Goal: Navigation & Orientation: Find specific page/section

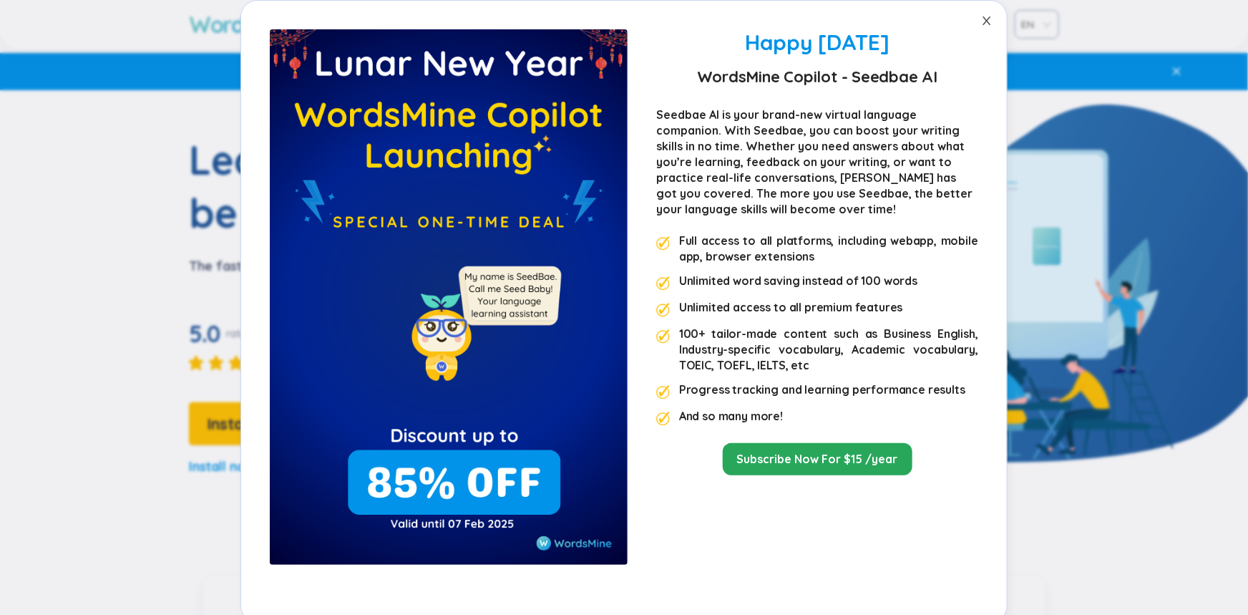
click at [991, 21] on icon "close" at bounding box center [987, 20] width 8 height 9
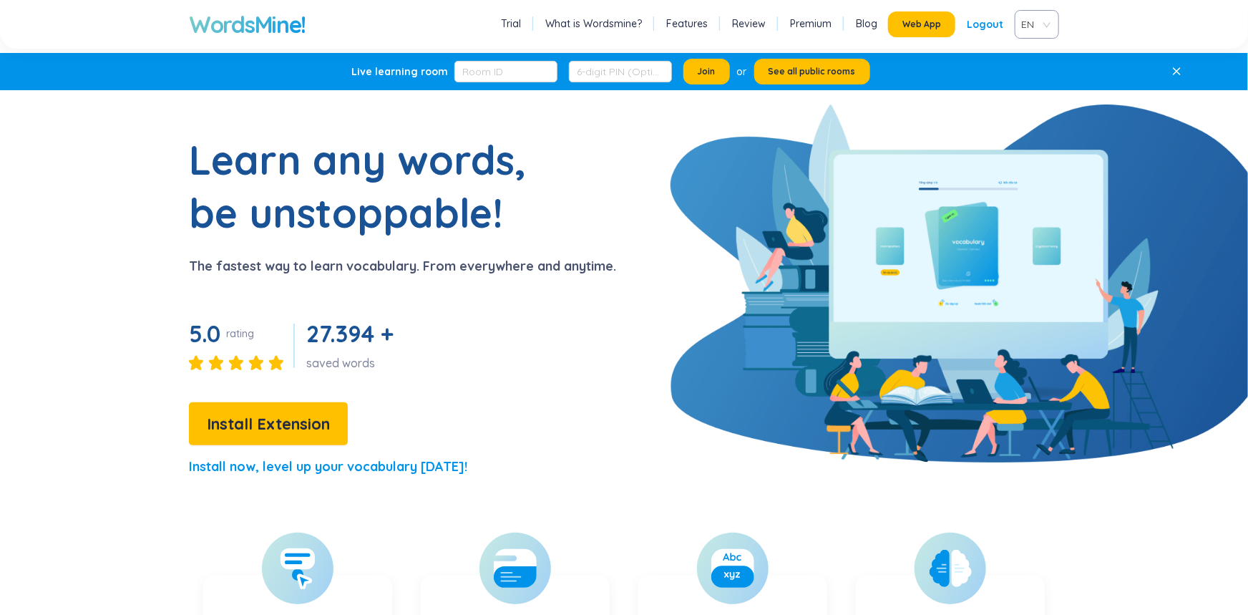
click at [1183, 79] on p at bounding box center [1179, 72] width 15 height 16
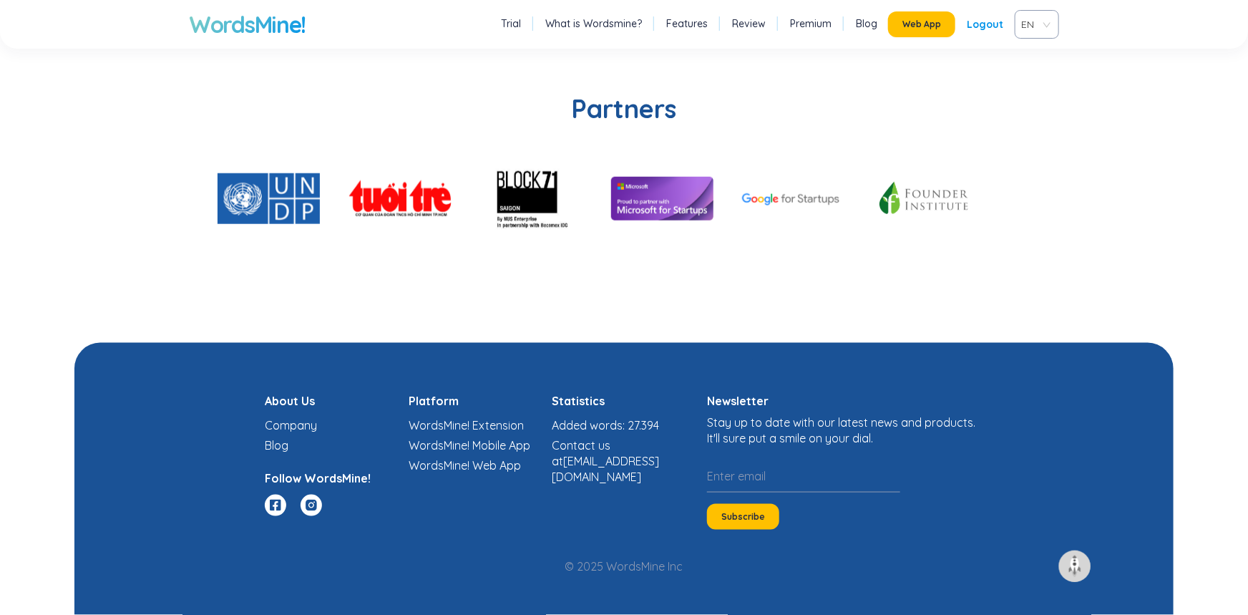
scroll to position [3640, 0]
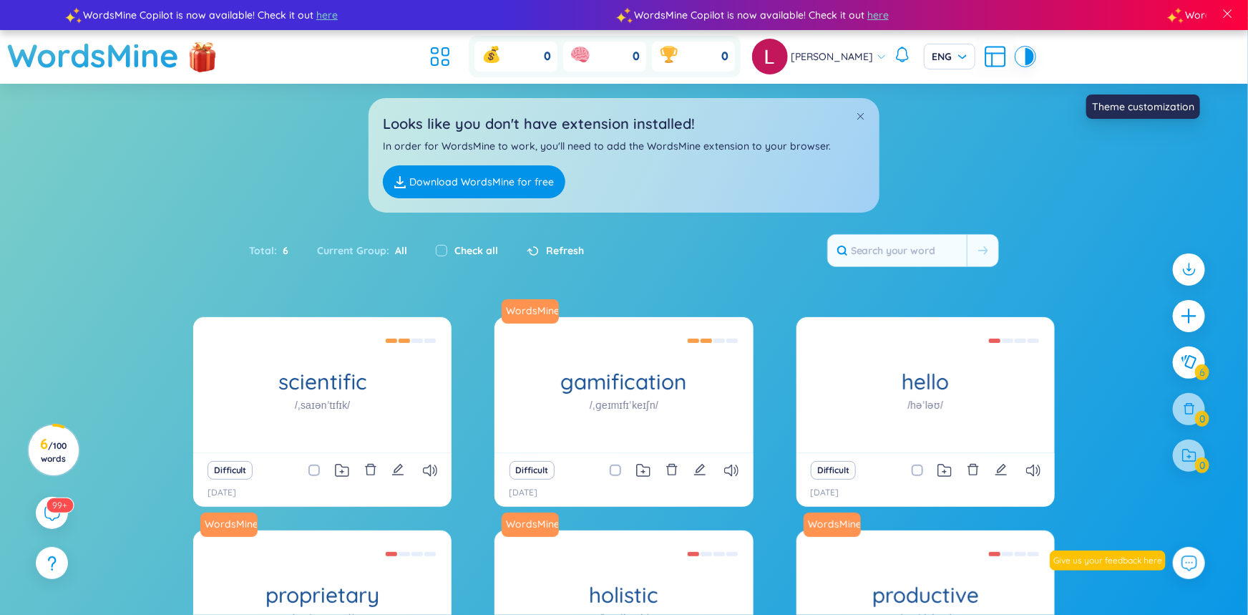
click at [1034, 65] on div at bounding box center [1030, 56] width 9 height 17
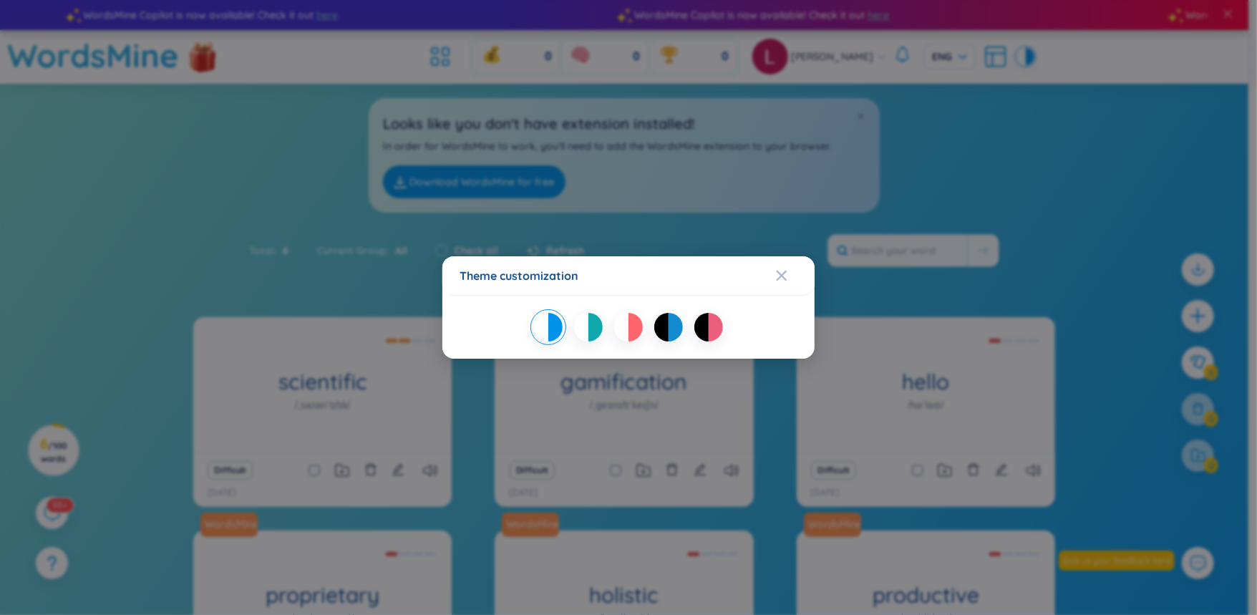
click at [680, 321] on div at bounding box center [676, 327] width 14 height 29
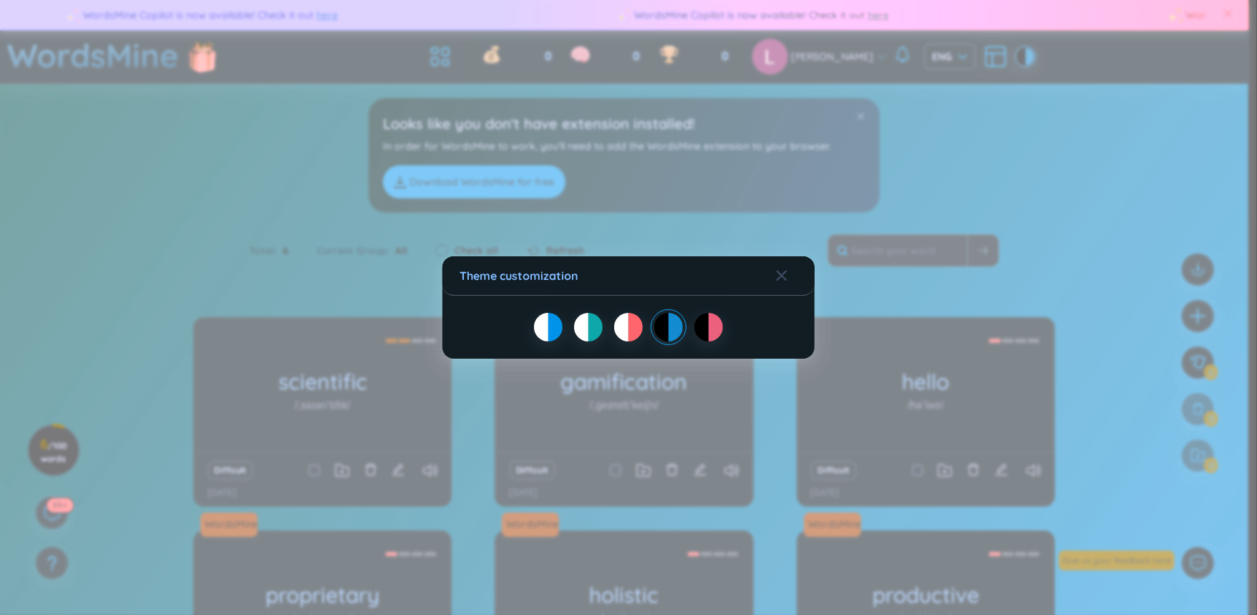
click at [606, 327] on div at bounding box center [629, 327] width 338 height 29
click at [534, 326] on div at bounding box center [541, 327] width 14 height 29
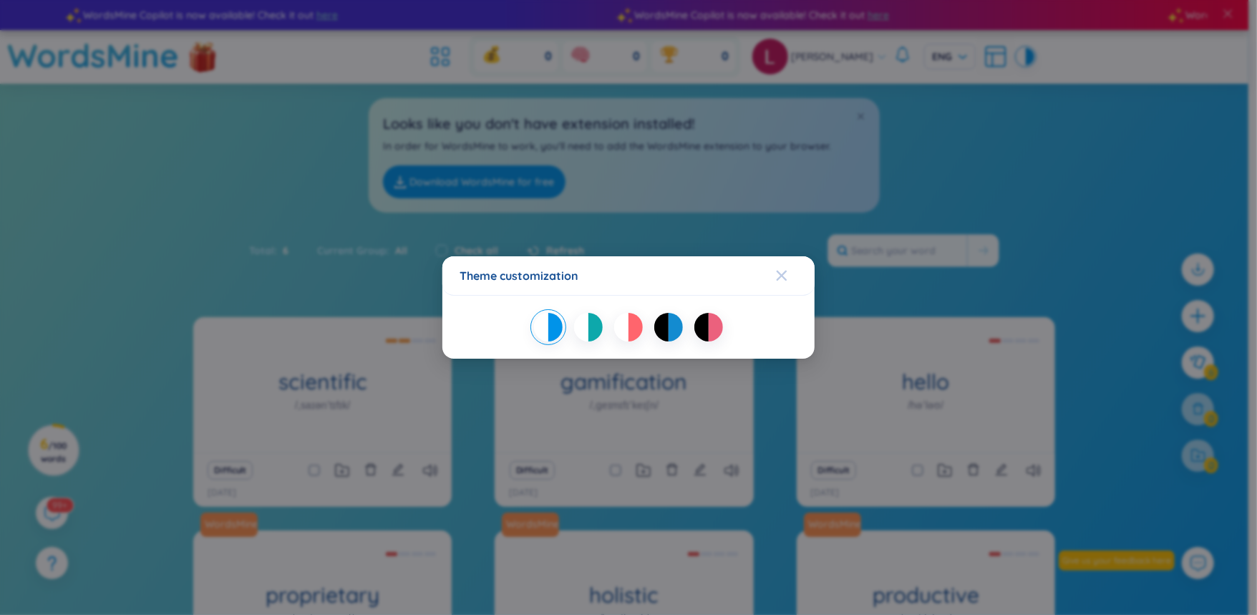
click at [781, 271] on icon "Close" at bounding box center [782, 276] width 10 height 10
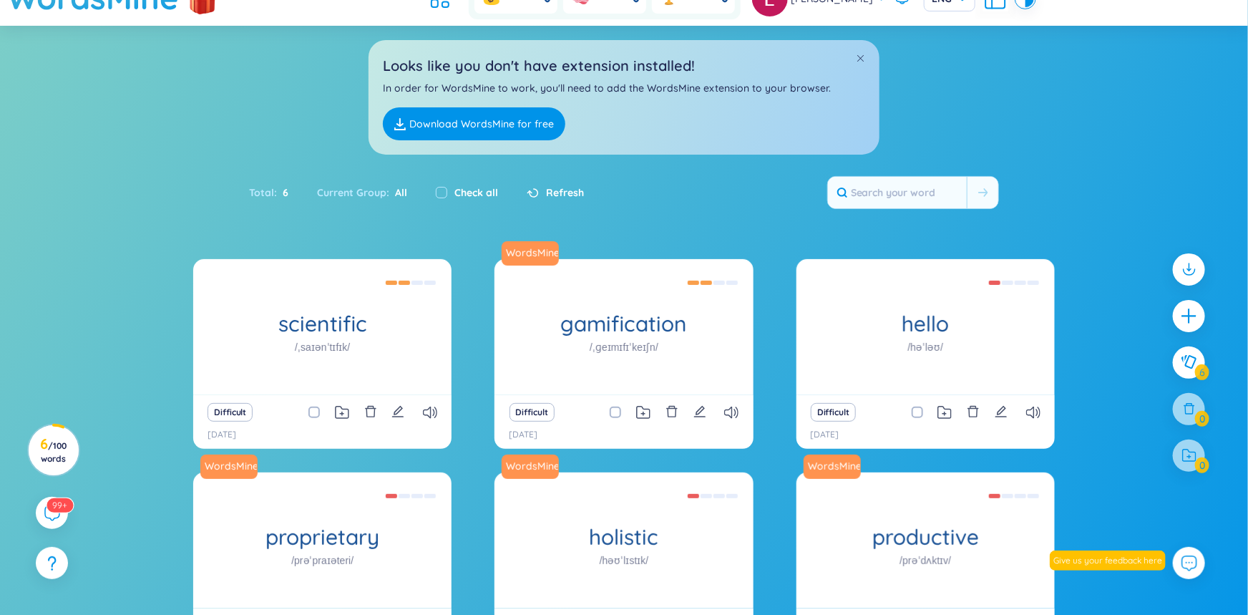
scroll to position [57, 0]
